Goal: Task Accomplishment & Management: Complete application form

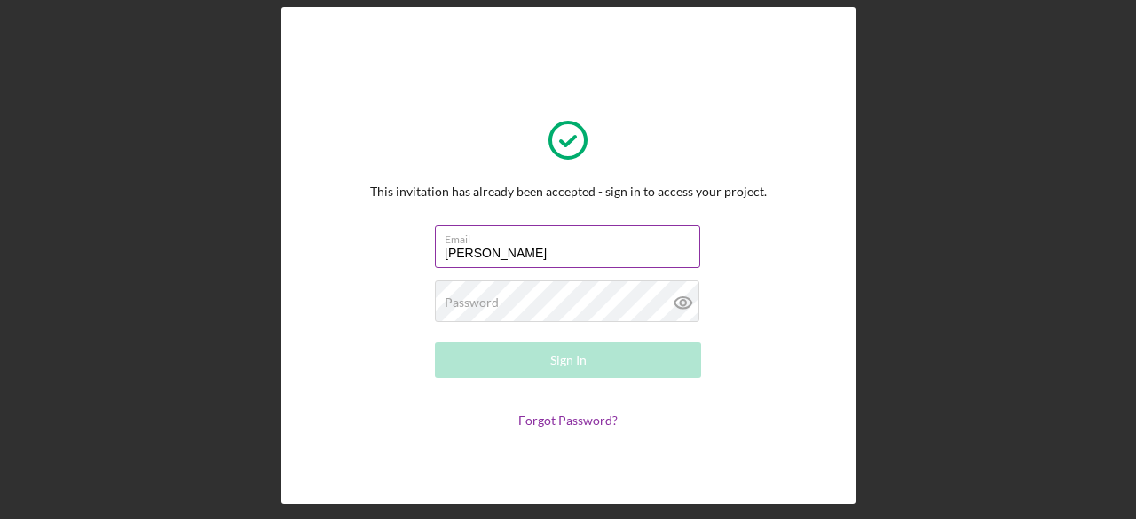
type input "[EMAIL_ADDRESS][DOMAIN_NAME]"
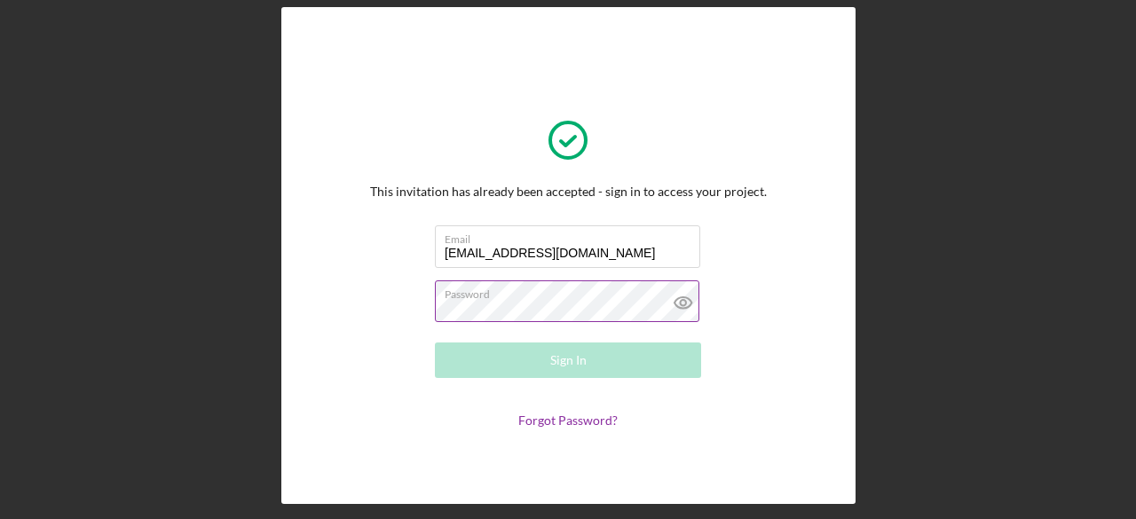
click at [680, 301] on icon at bounding box center [682, 302] width 5 height 5
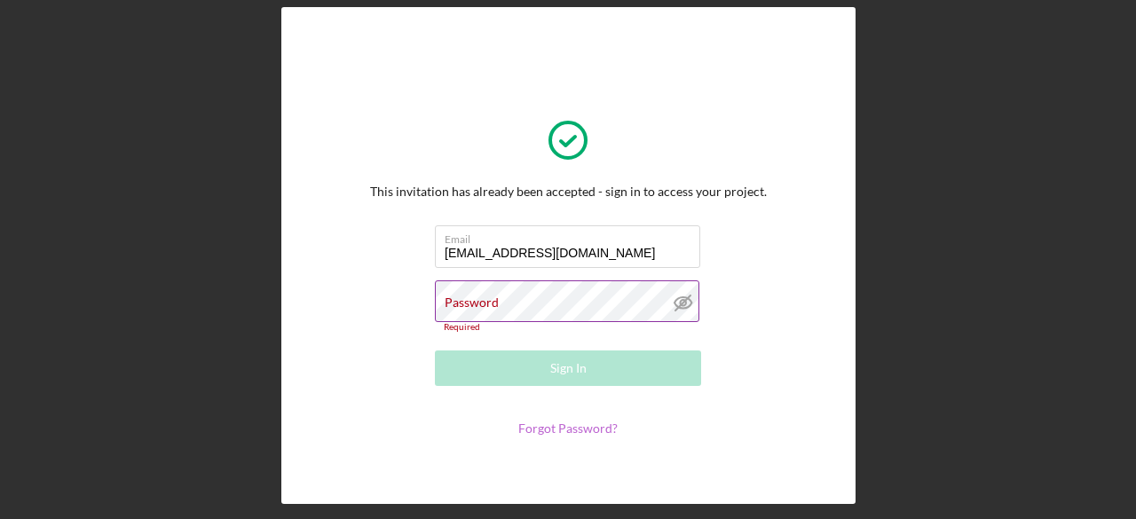
click at [545, 429] on link "Forgot Password?" at bounding box center [567, 428] width 99 height 15
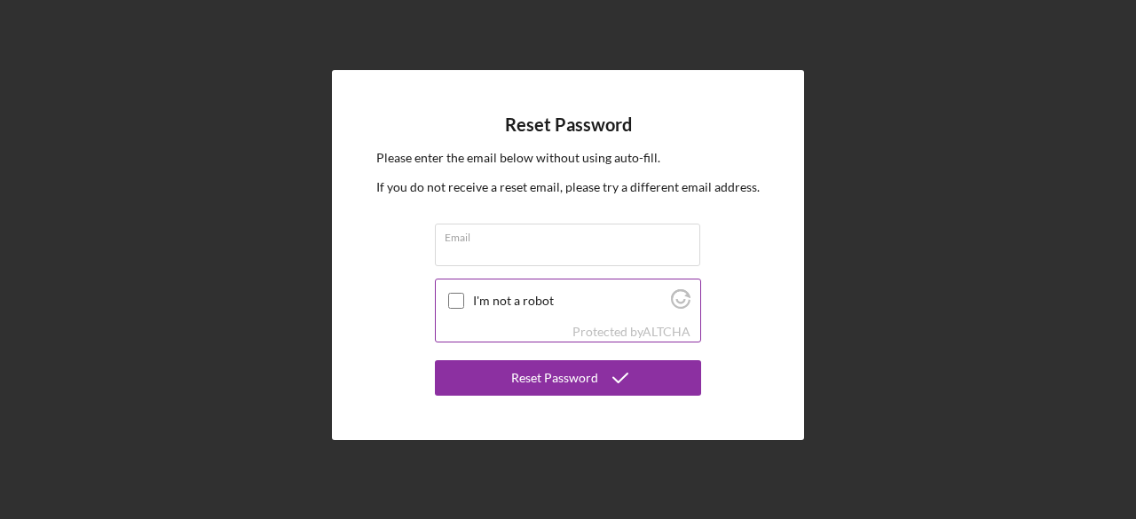
drag, startPoint x: 453, startPoint y: 299, endPoint x: 467, endPoint y: 283, distance: 21.4
click at [453, 300] on input "I'm not a robot" at bounding box center [456, 301] width 16 height 16
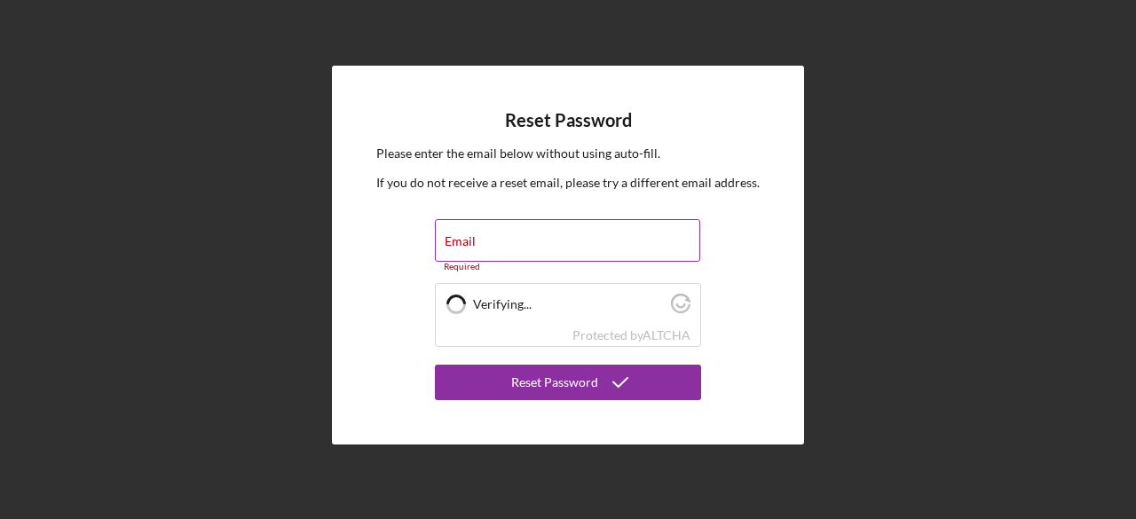
checkbox input "true"
click at [506, 244] on input "Email" at bounding box center [567, 240] width 265 height 43
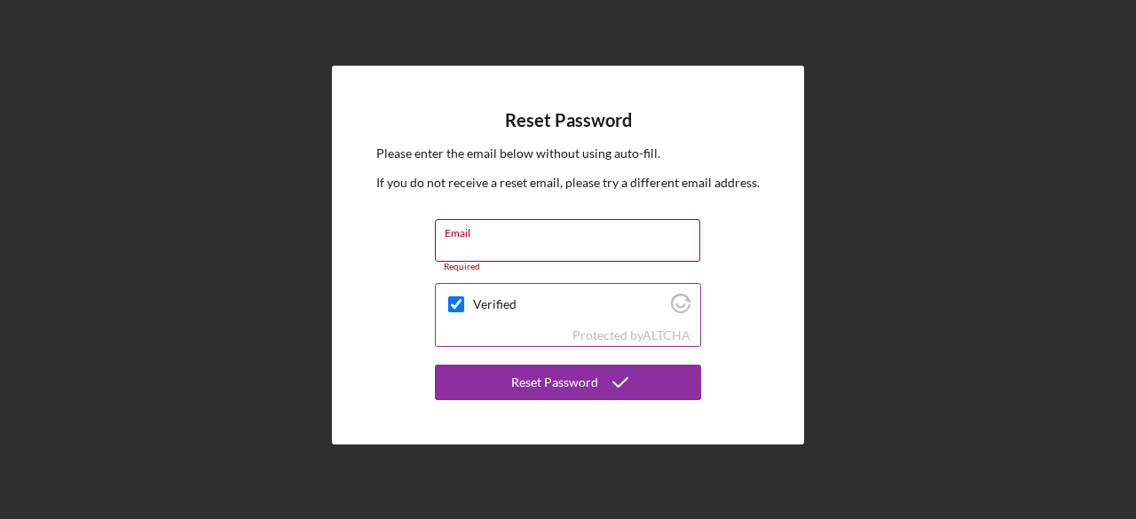
type input "[EMAIL_ADDRESS][DOMAIN_NAME]"
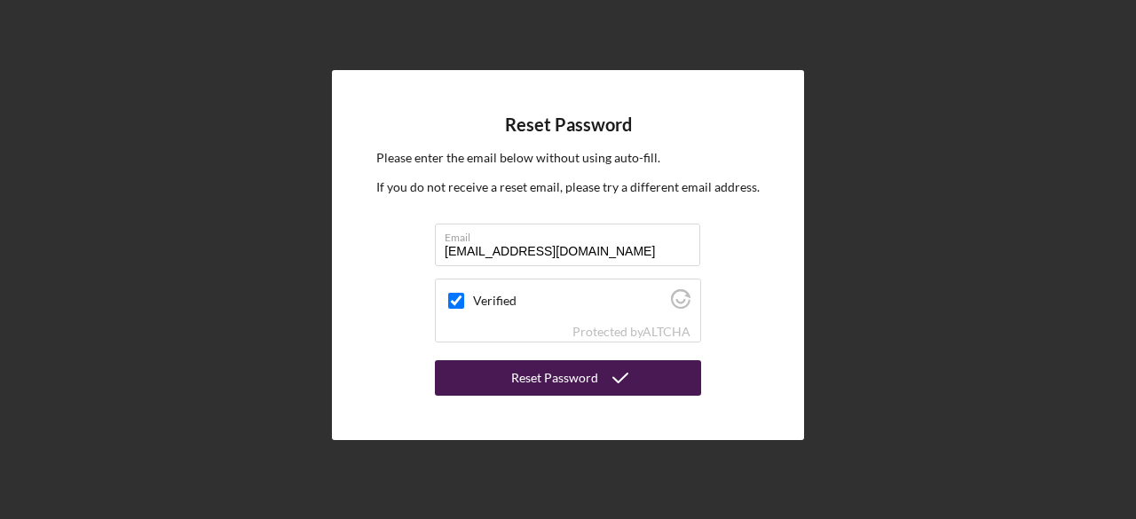
click at [562, 386] on div "Reset Password" at bounding box center [554, 377] width 87 height 35
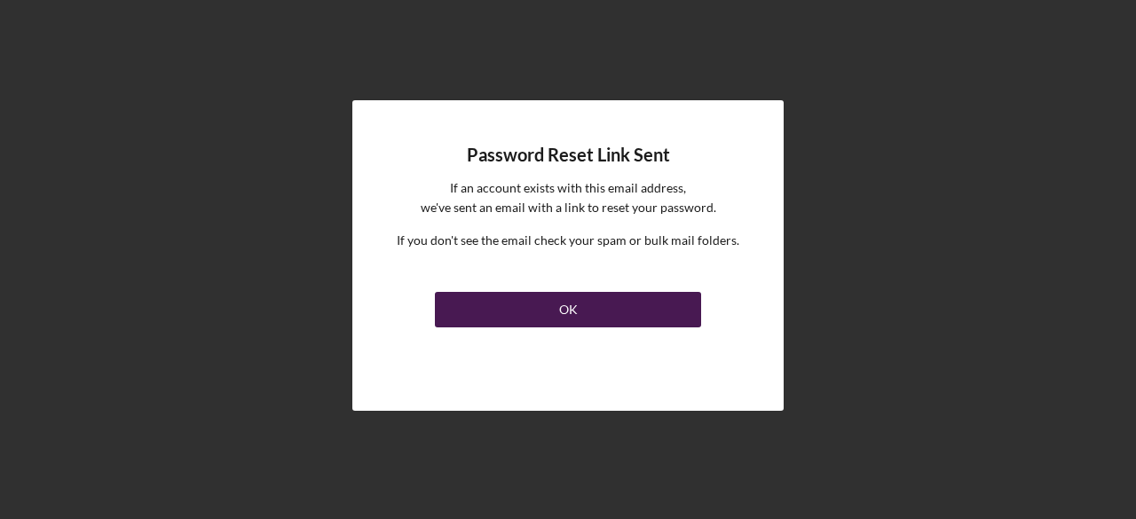
click at [569, 311] on div "OK" at bounding box center [568, 309] width 19 height 35
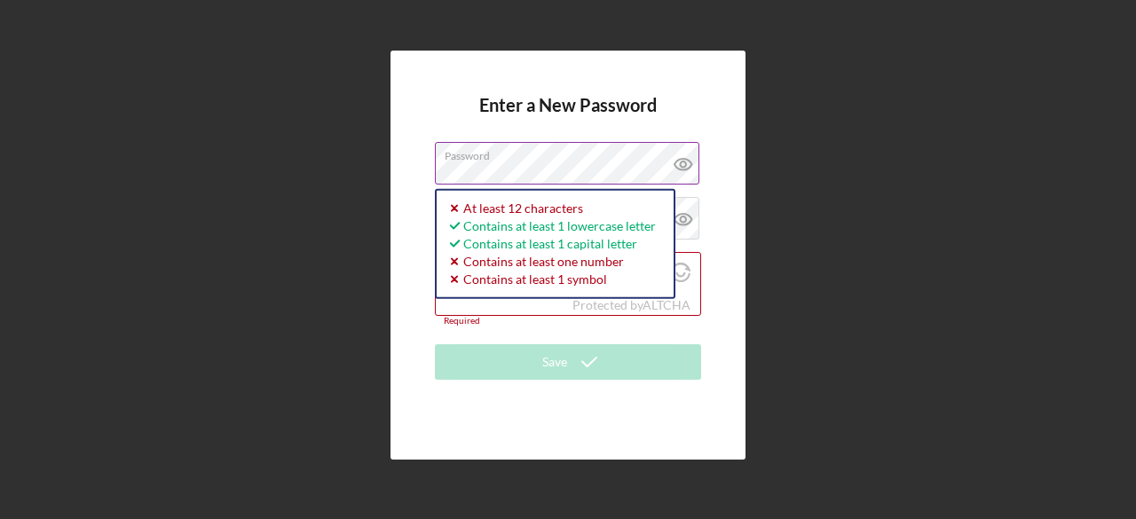
click at [686, 164] on icon at bounding box center [683, 164] width 44 height 44
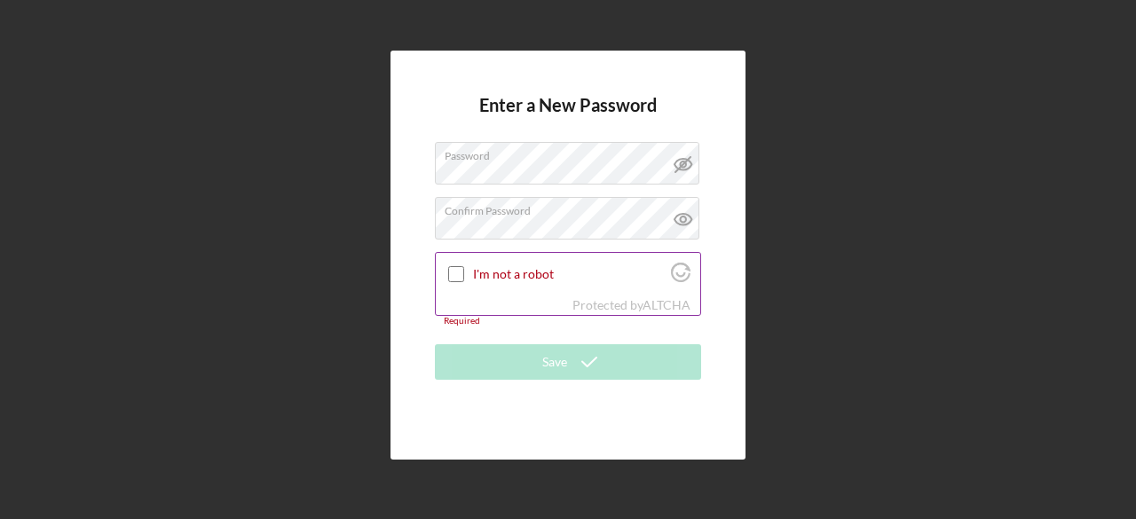
click at [456, 275] on input "I'm not a robot" at bounding box center [456, 274] width 16 height 16
checkbox input "true"
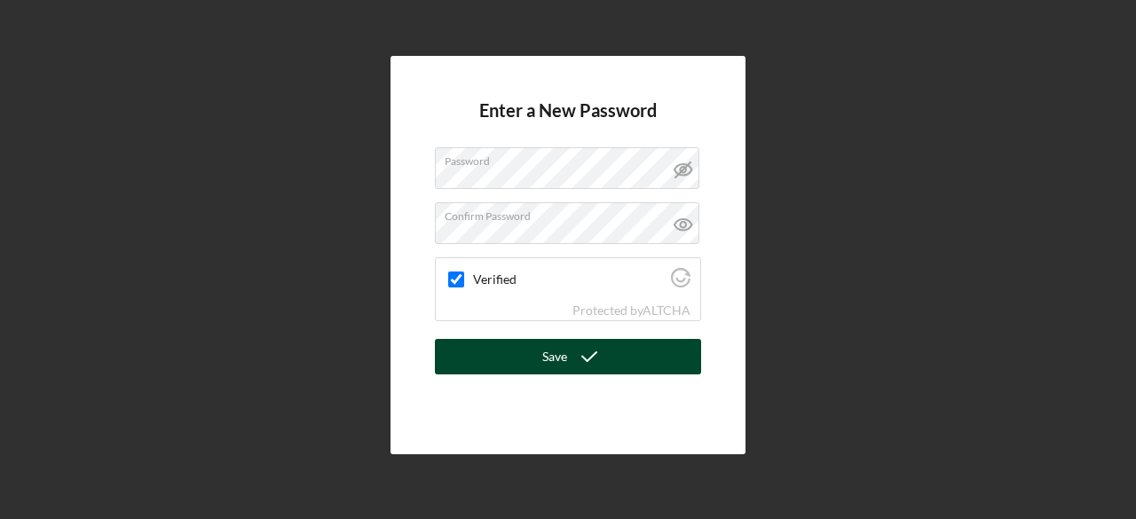
click at [575, 366] on icon "submit" at bounding box center [589, 357] width 44 height 44
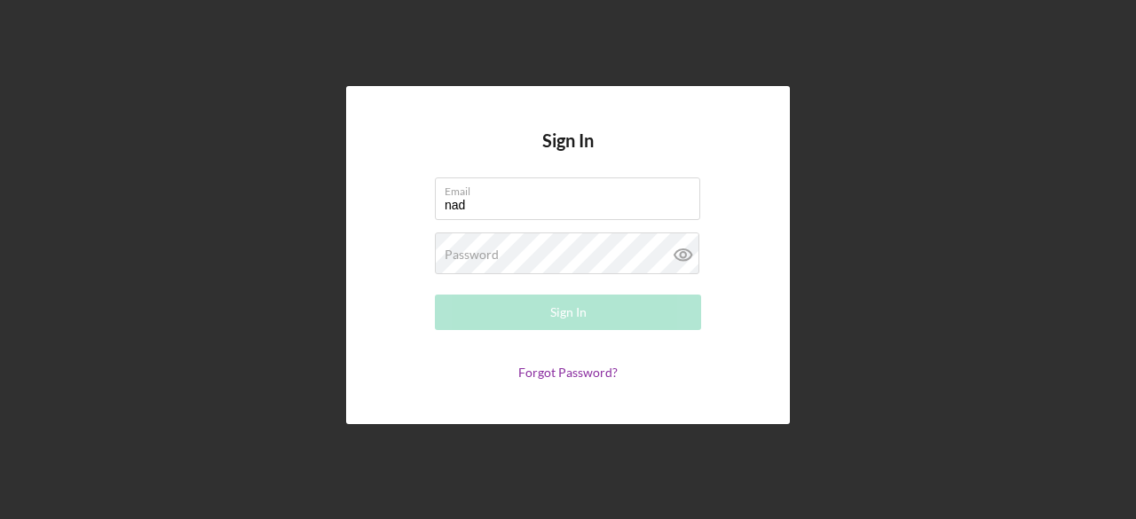
type input "[EMAIL_ADDRESS][DOMAIN_NAME]"
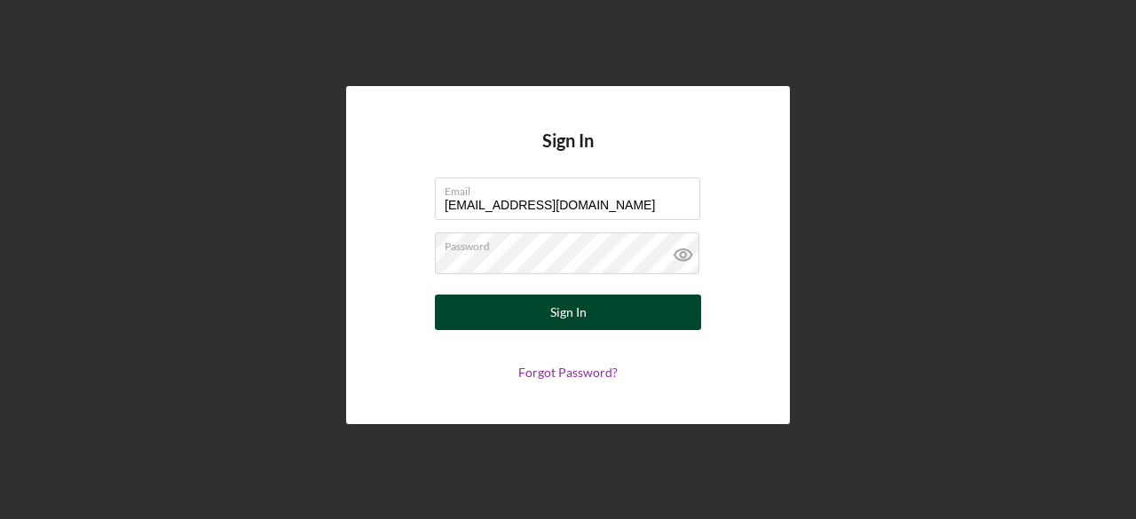
click at [562, 311] on div "Sign In" at bounding box center [568, 312] width 36 height 35
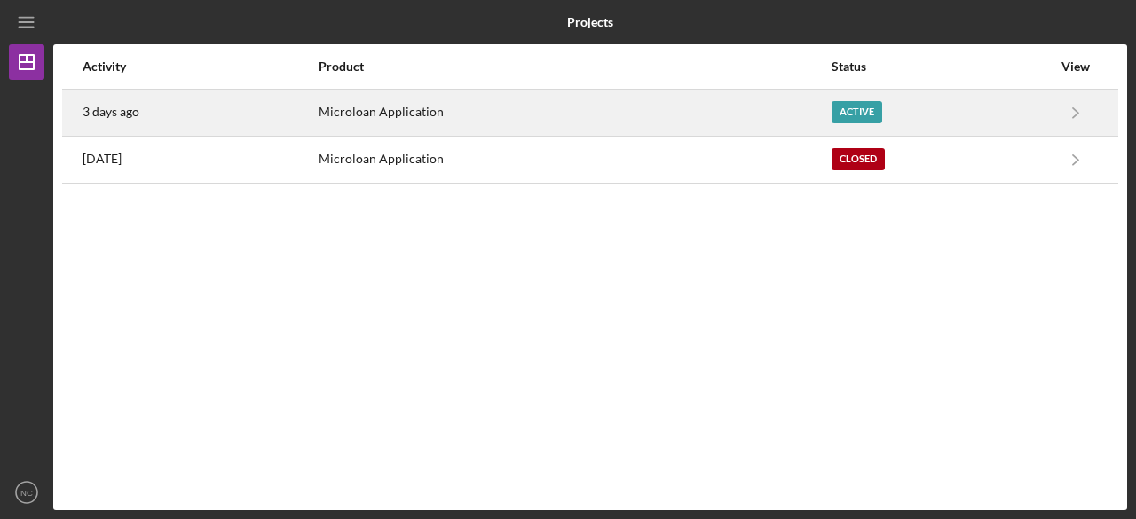
click at [413, 104] on div "Microloan Application" at bounding box center [574, 113] width 510 height 44
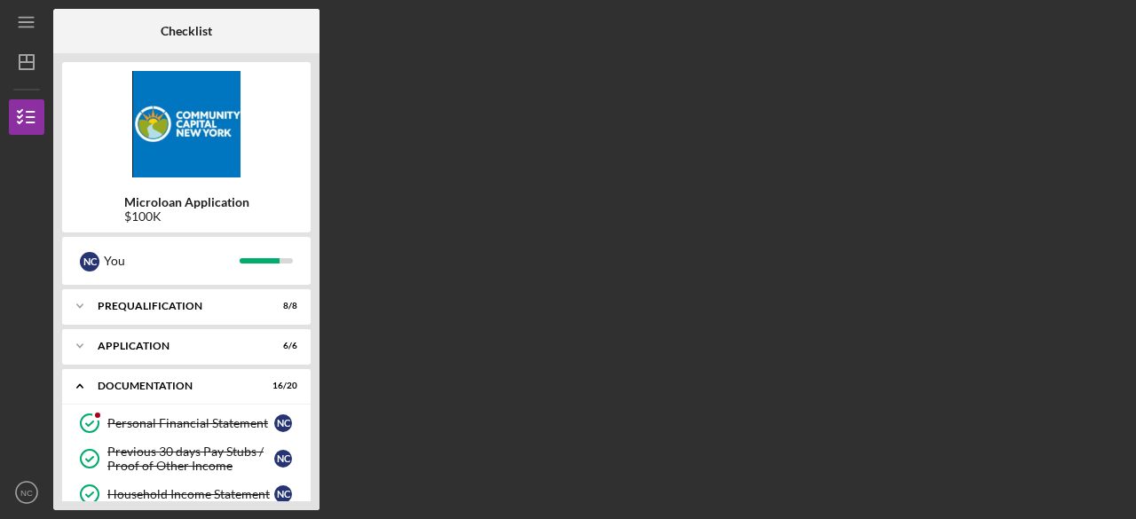
click at [302, 205] on div "Microloan Application $100K" at bounding box center [186, 209] width 248 height 28
click at [209, 395] on div "Icon/Expander Documentation 16 / 20" at bounding box center [186, 386] width 248 height 36
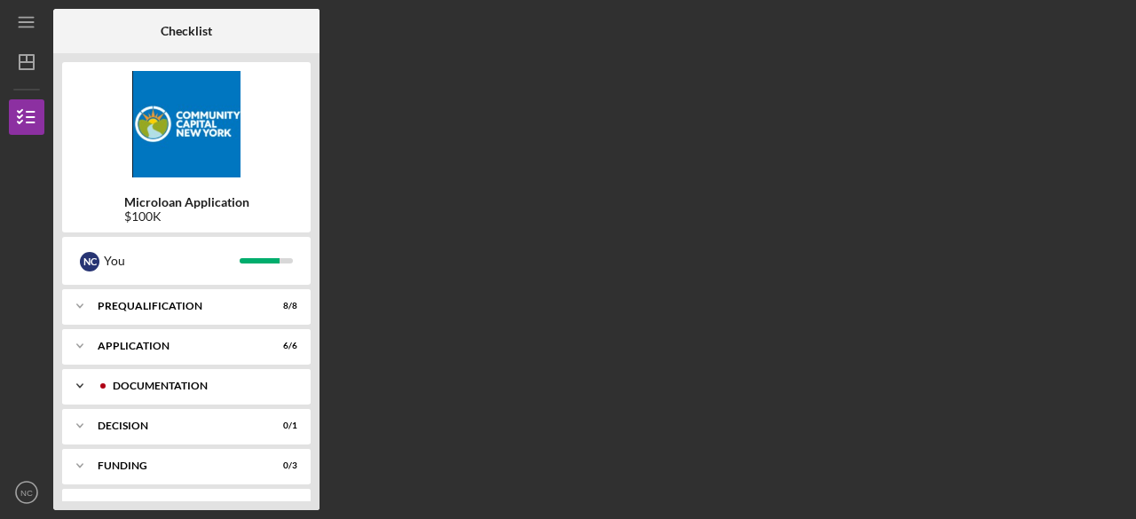
click at [209, 395] on div "Icon/Expander Documentation 16 / 20" at bounding box center [186, 385] width 248 height 35
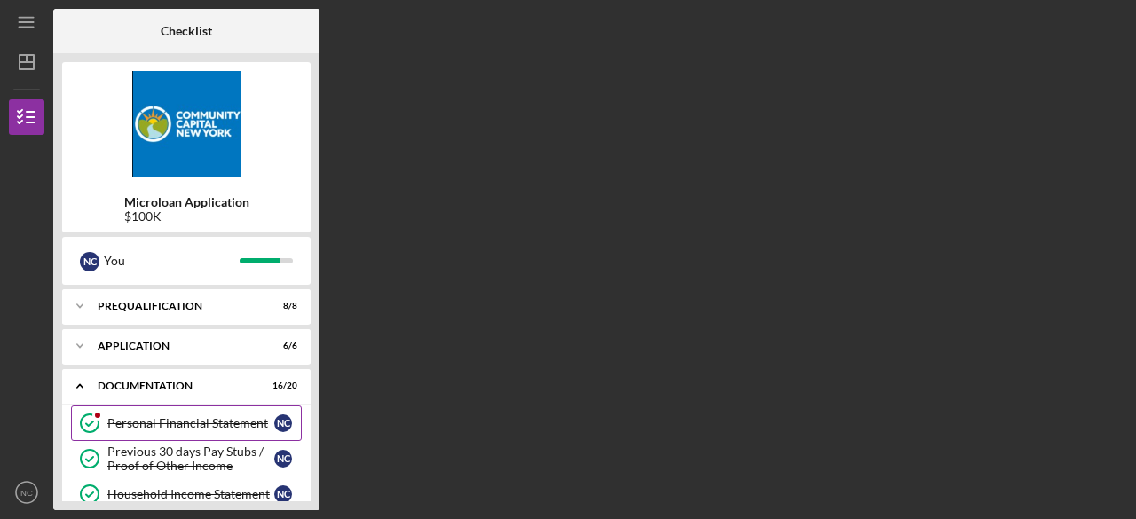
click at [198, 418] on div "Personal Financial Statement" at bounding box center [190, 423] width 167 height 14
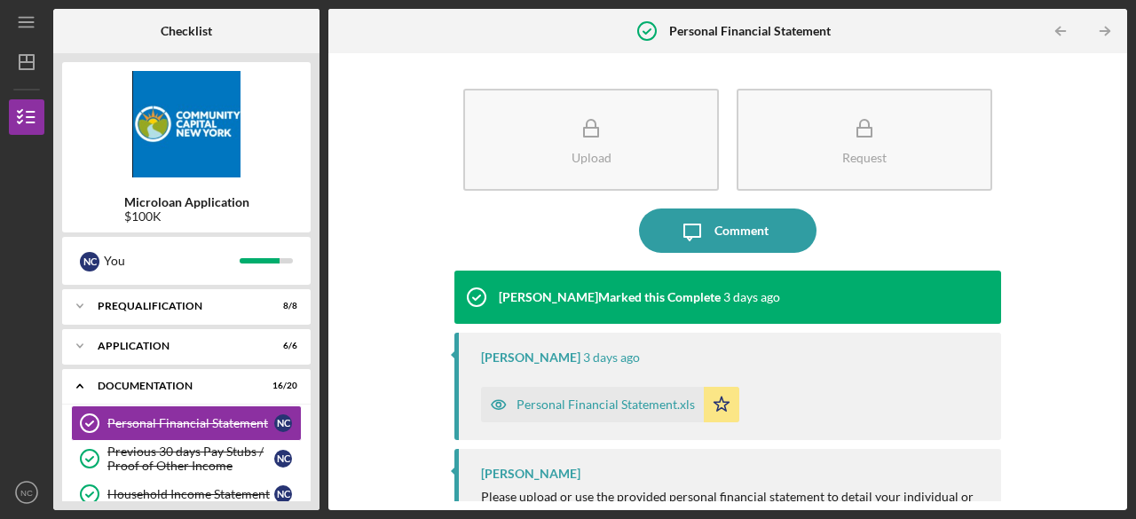
click at [350, 20] on div at bounding box center [461, 31] width 266 height 44
